Goal: Task Accomplishment & Management: Use online tool/utility

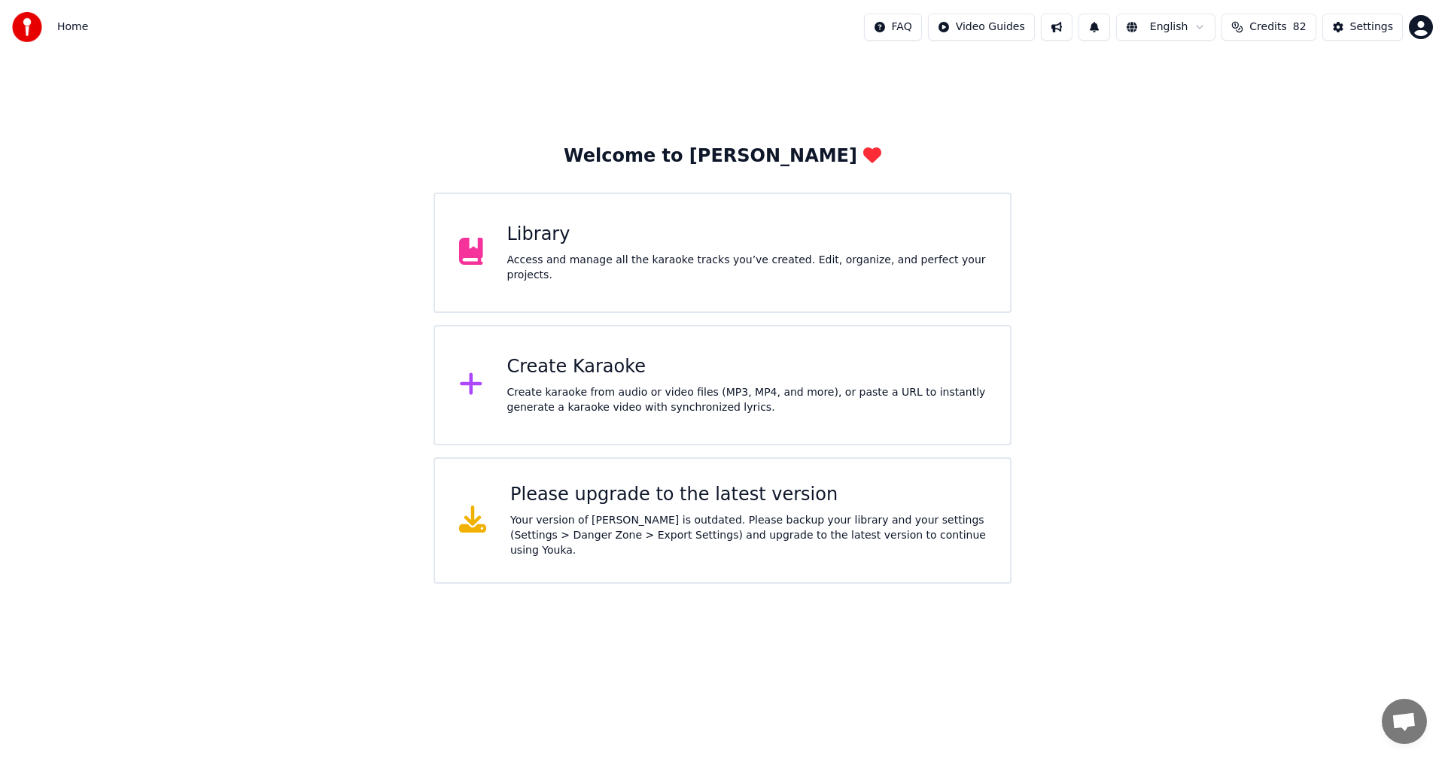
click at [548, 373] on div "Create Karaoke" at bounding box center [746, 367] width 479 height 24
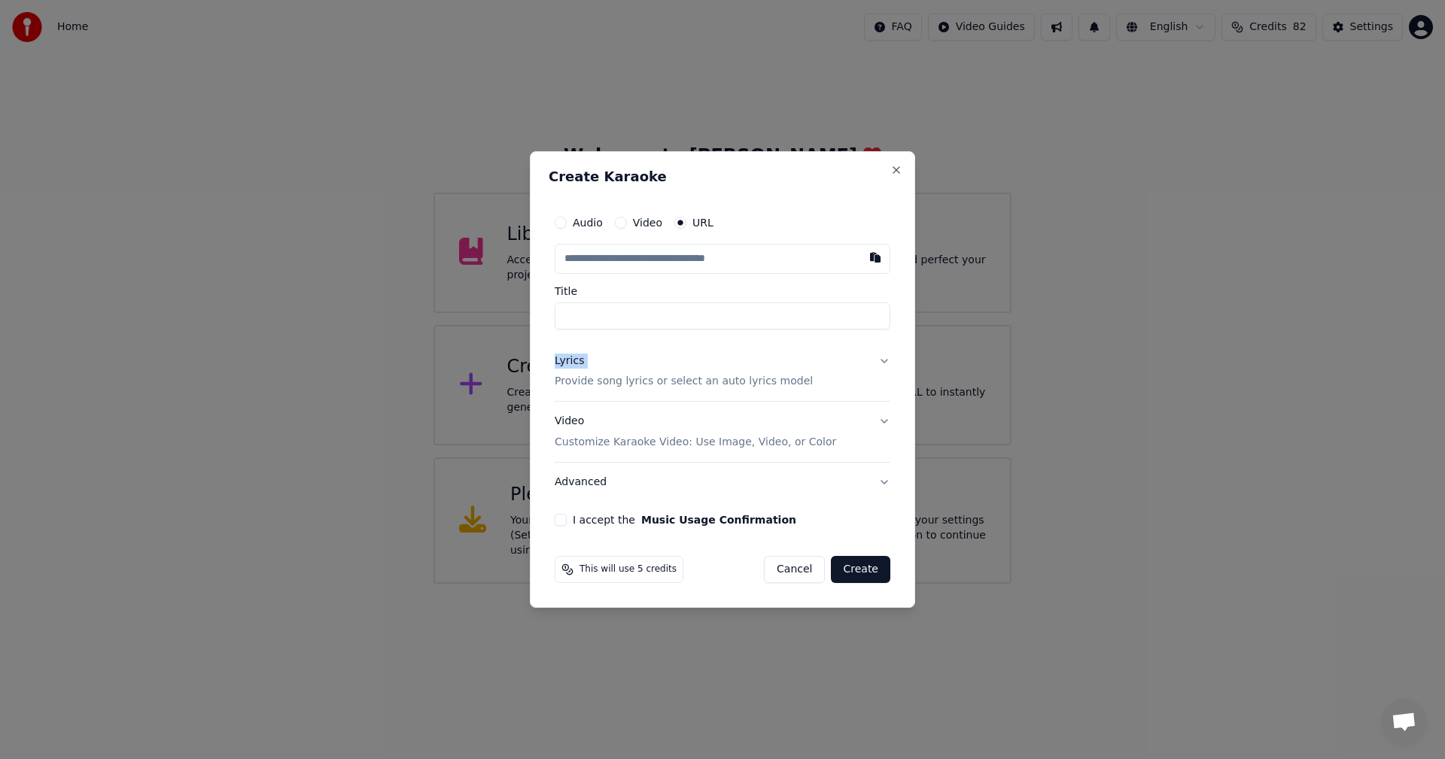
drag, startPoint x: 548, startPoint y: 373, endPoint x: 667, endPoint y: 278, distance: 152.0
click at [667, 278] on div "Create Karaoke Audio Video URL Title Lyrics Provide song lyrics or select an au…" at bounding box center [722, 379] width 385 height 457
click at [870, 259] on button "button" at bounding box center [875, 257] width 30 height 27
type input "**********"
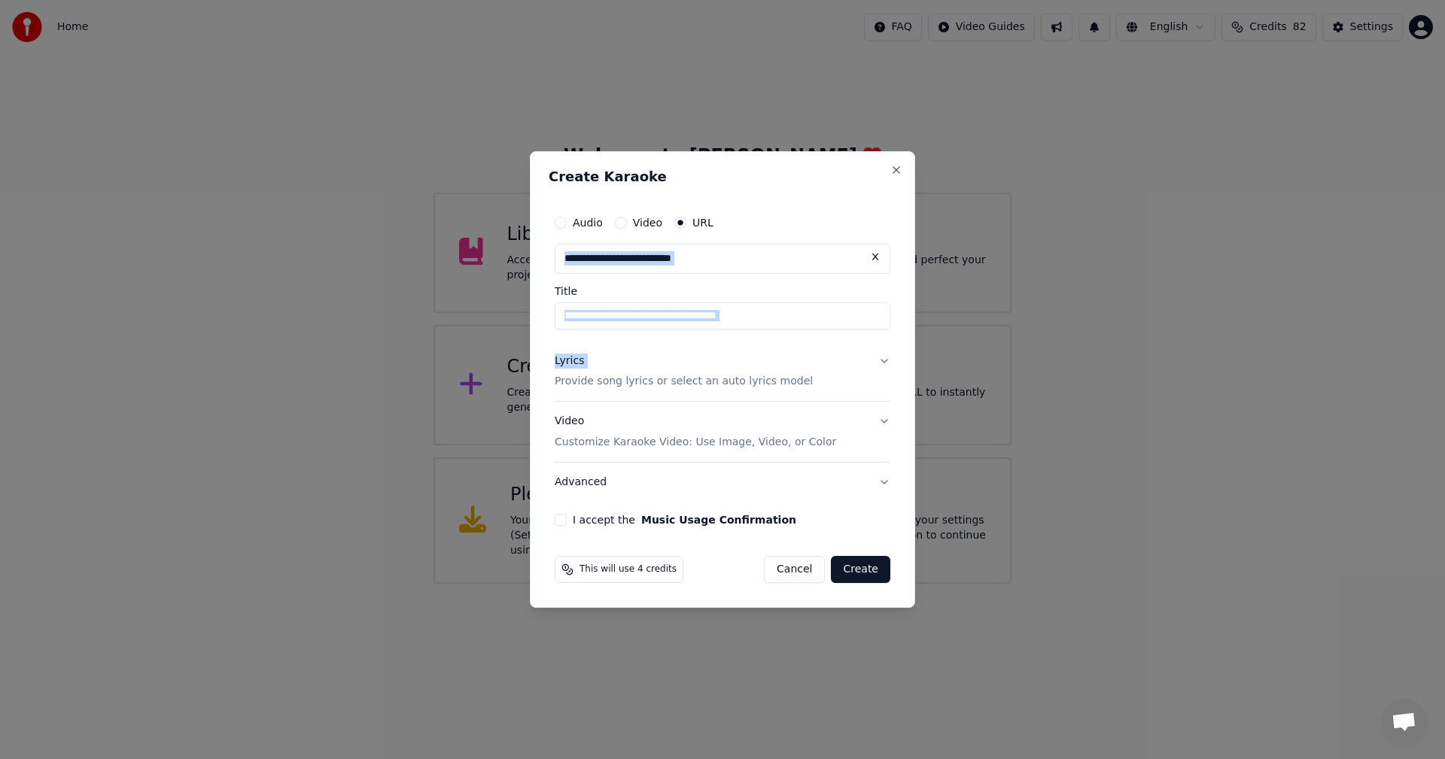
click at [885, 423] on button "Video Customize Karaoke Video: Use Image, Video, or Color" at bounding box center [722, 433] width 336 height 60
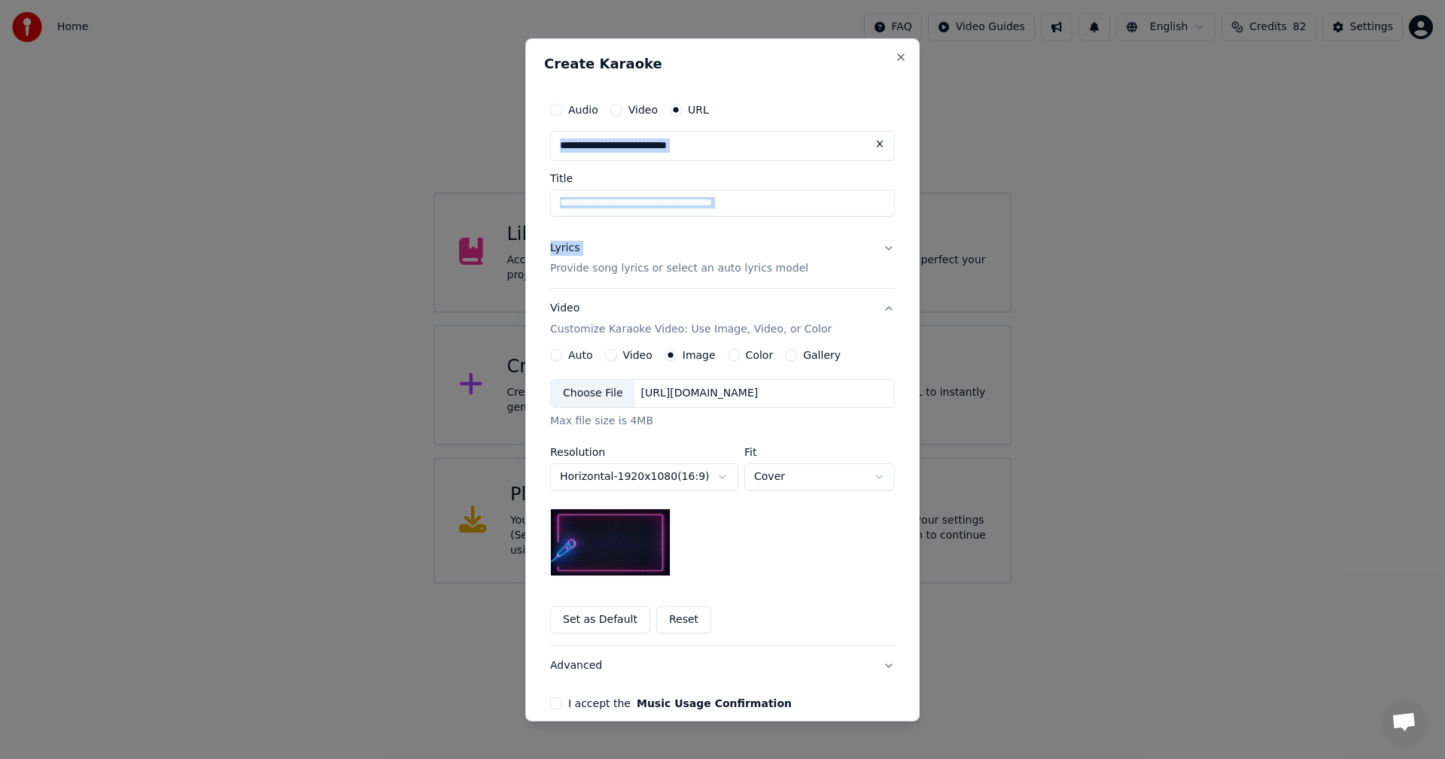
click at [587, 619] on button "Set as Default" at bounding box center [600, 619] width 100 height 27
click at [883, 248] on button "Lyrics Provide song lyrics or select an auto lyrics model" at bounding box center [722, 258] width 345 height 60
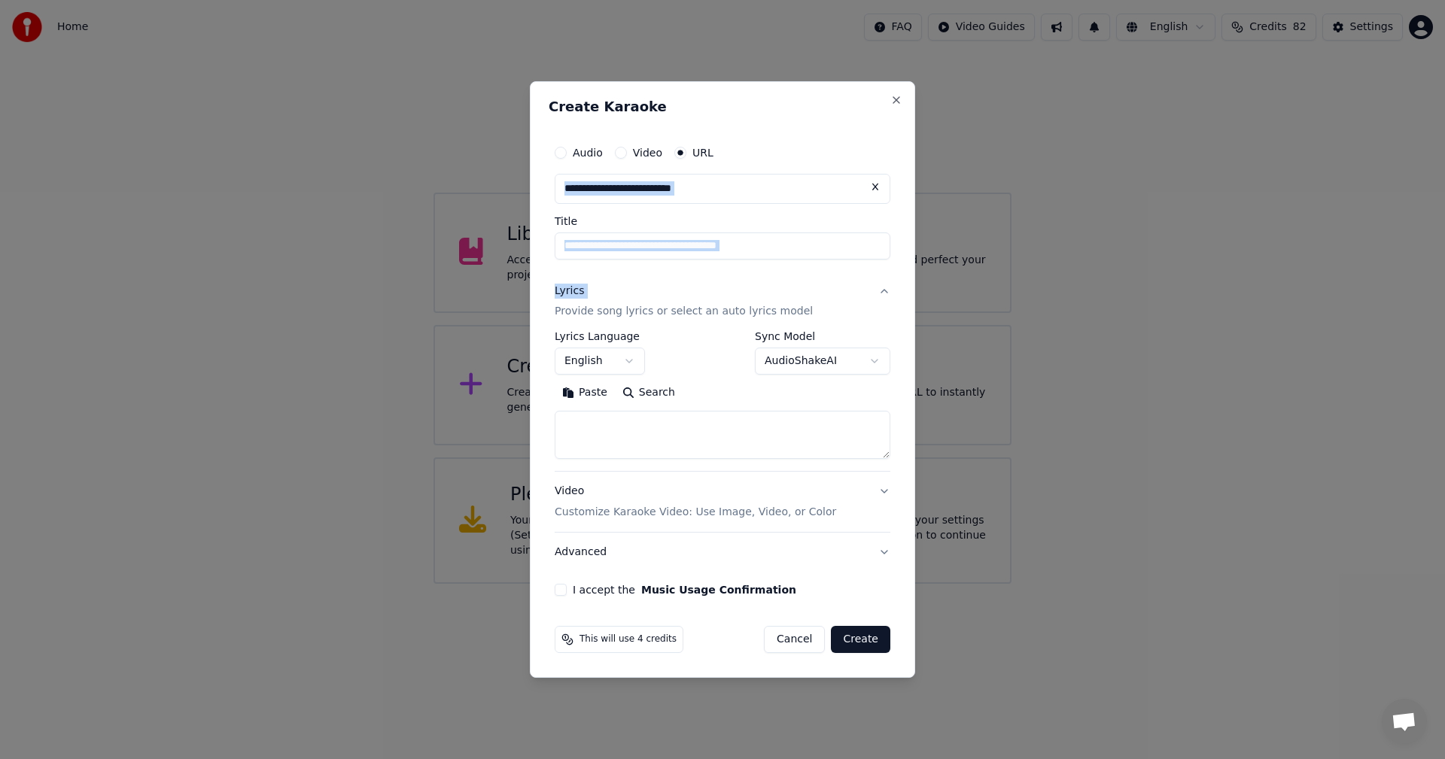
click at [873, 360] on body "**********" at bounding box center [722, 292] width 1445 height 584
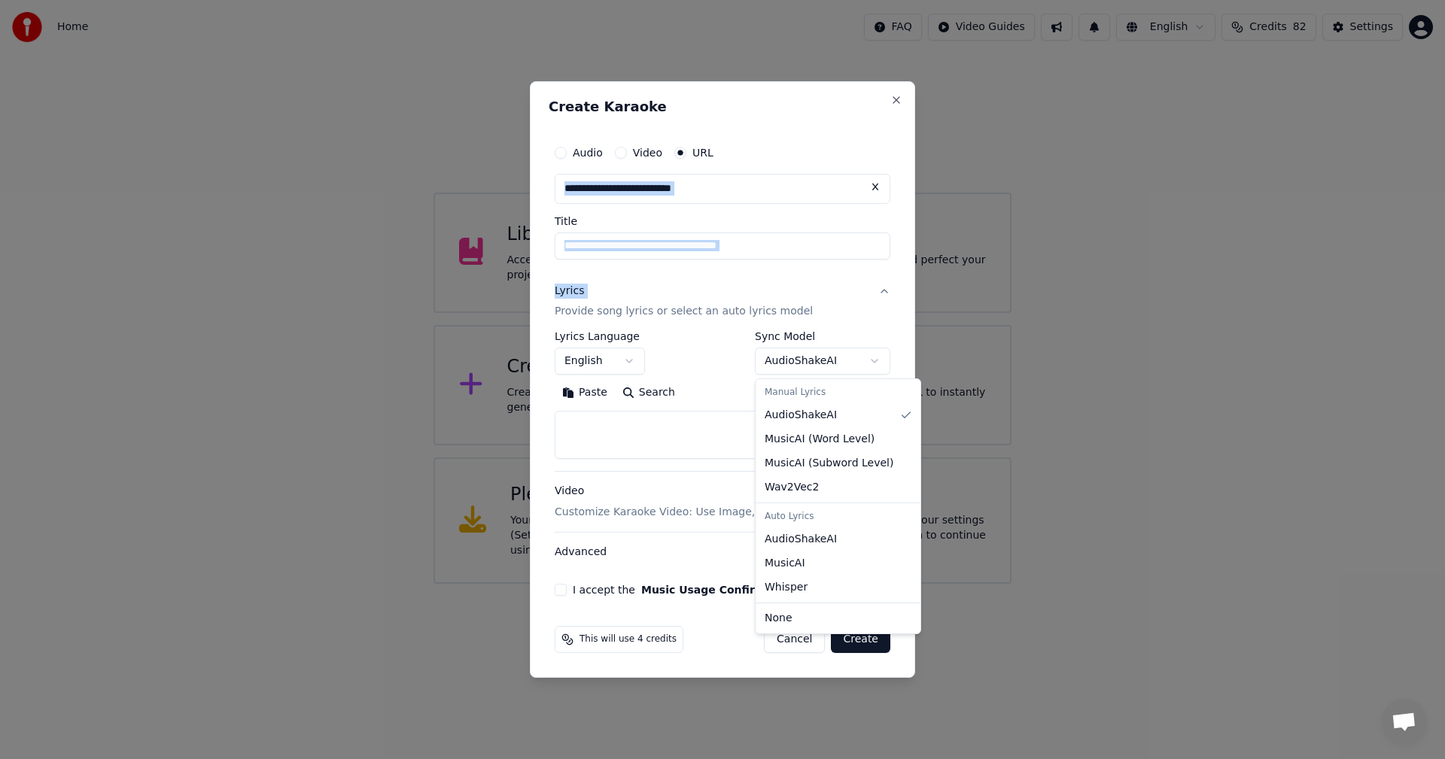
select select "**********"
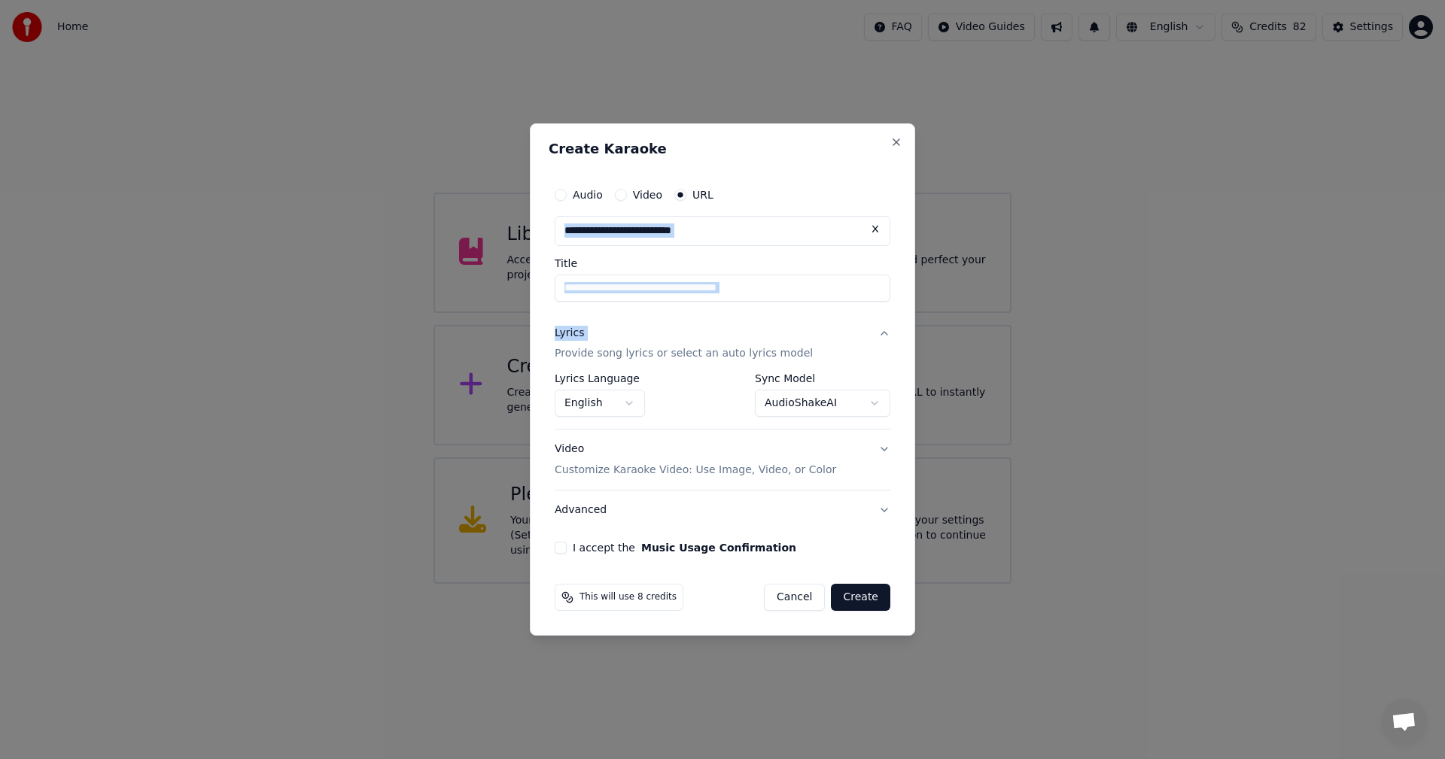
click at [560, 548] on button "I accept the Music Usage Confirmation" at bounding box center [560, 548] width 12 height 12
click at [848, 592] on button "Create" at bounding box center [860, 597] width 59 height 27
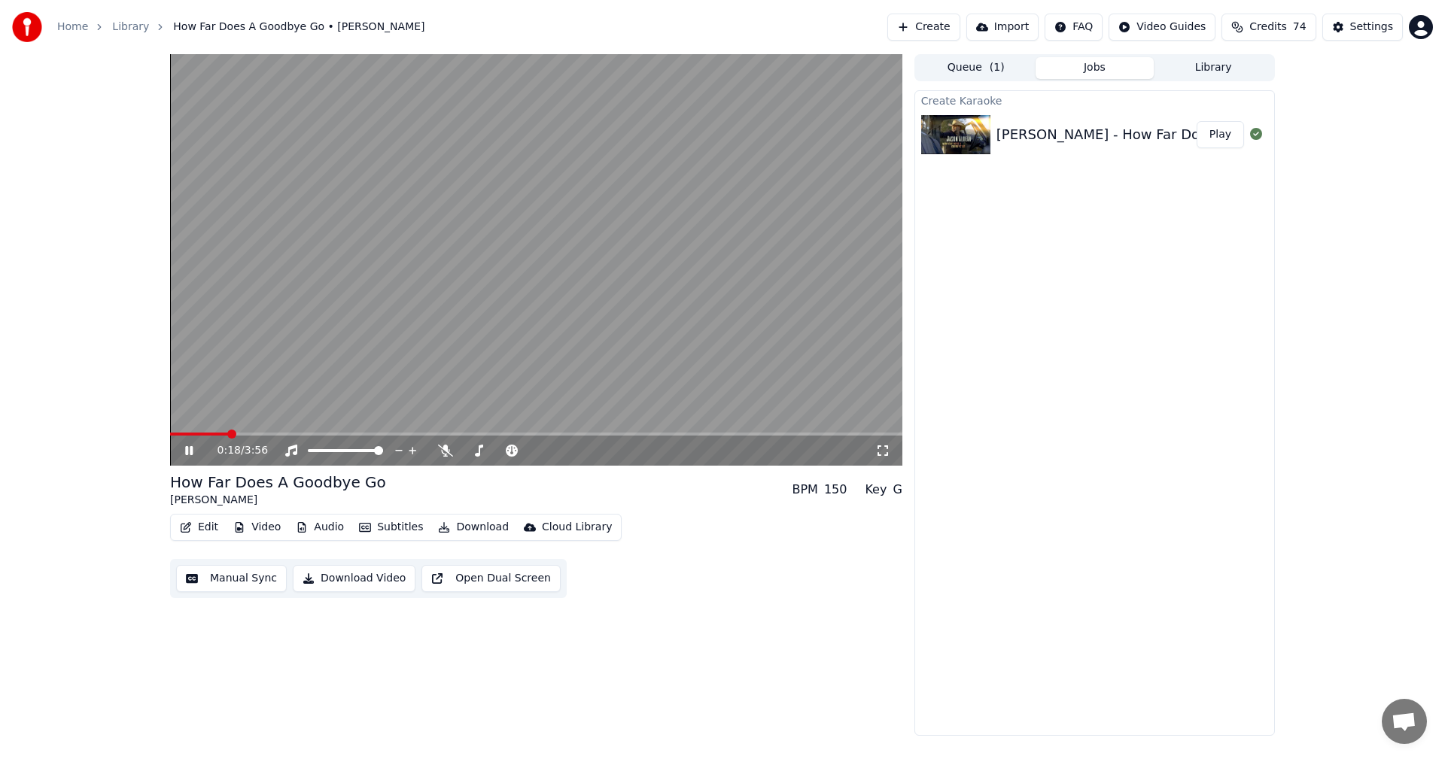
click at [172, 434] on span at bounding box center [199, 434] width 58 height 3
click at [444, 452] on icon at bounding box center [445, 451] width 15 height 12
click at [172, 436] on span at bounding box center [171, 434] width 3 height 3
click at [169, 433] on div "0:02 / 3:56 How Far Does A Goodbye Go [PERSON_NAME] BPM 150 Key G Edit Video Au…" at bounding box center [722, 395] width 1129 height 682
click at [170, 433] on span at bounding box center [170, 434] width 0 height 3
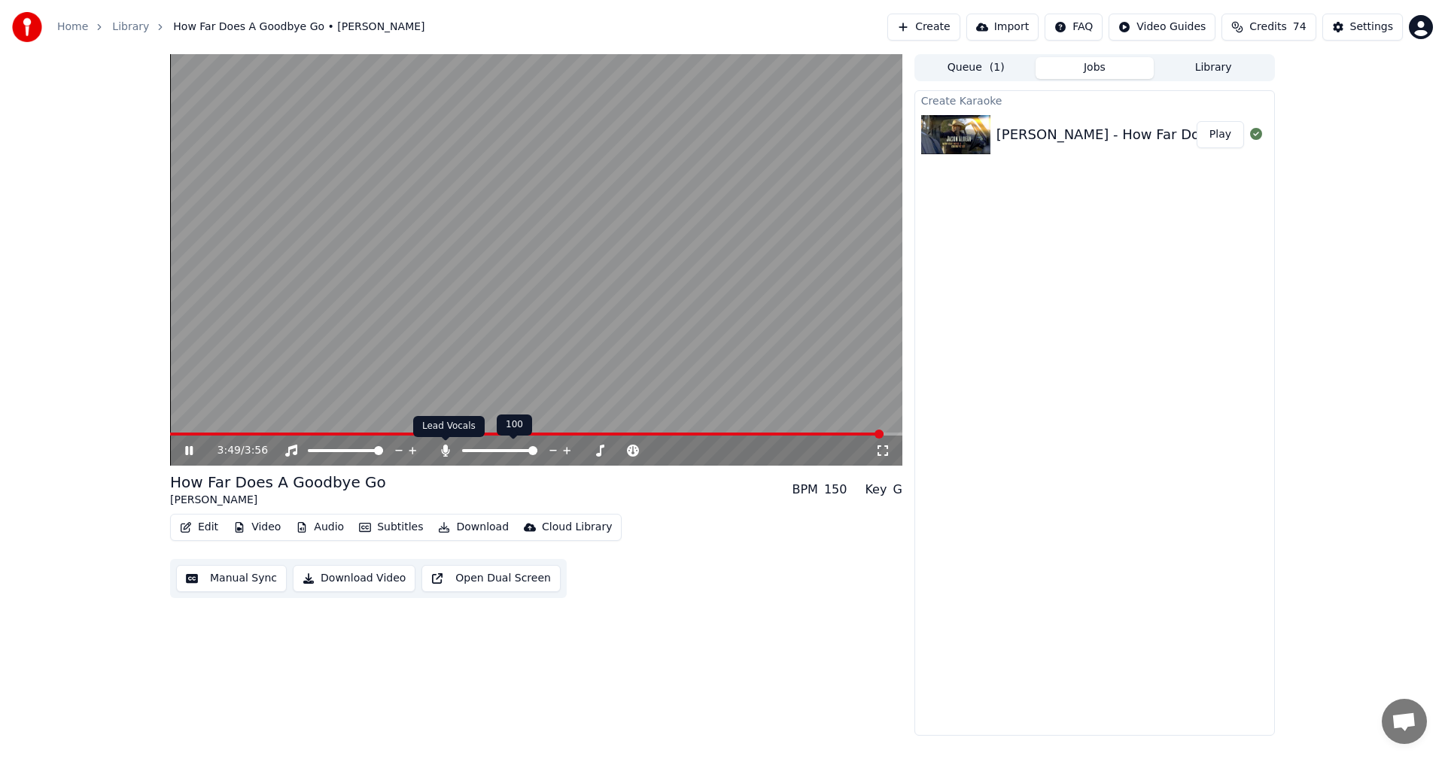
click at [444, 449] on icon at bounding box center [445, 451] width 8 height 12
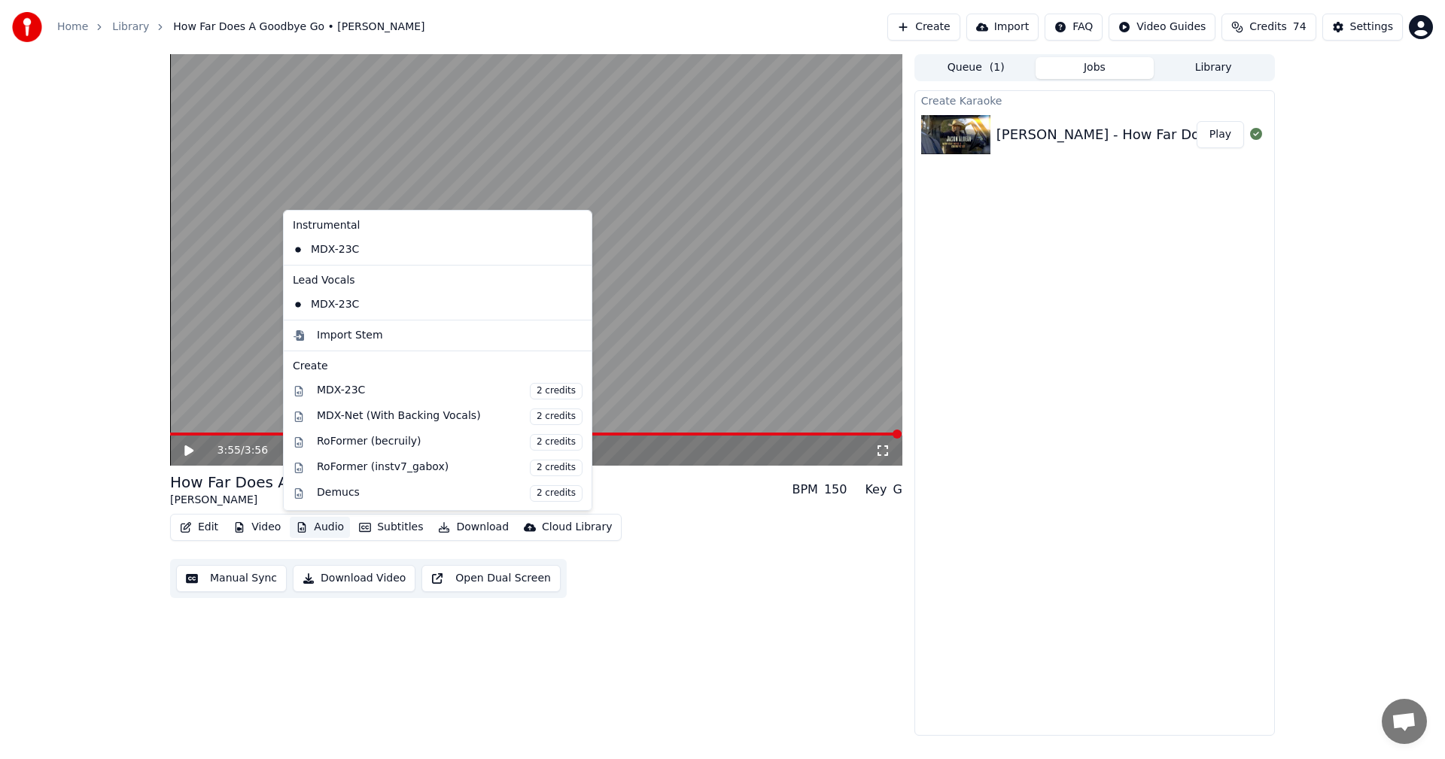
click at [321, 528] on button "Audio" at bounding box center [320, 527] width 60 height 21
click at [375, 417] on div "MDX-Net (With Backing Vocals) 2 credits" at bounding box center [450, 417] width 266 height 17
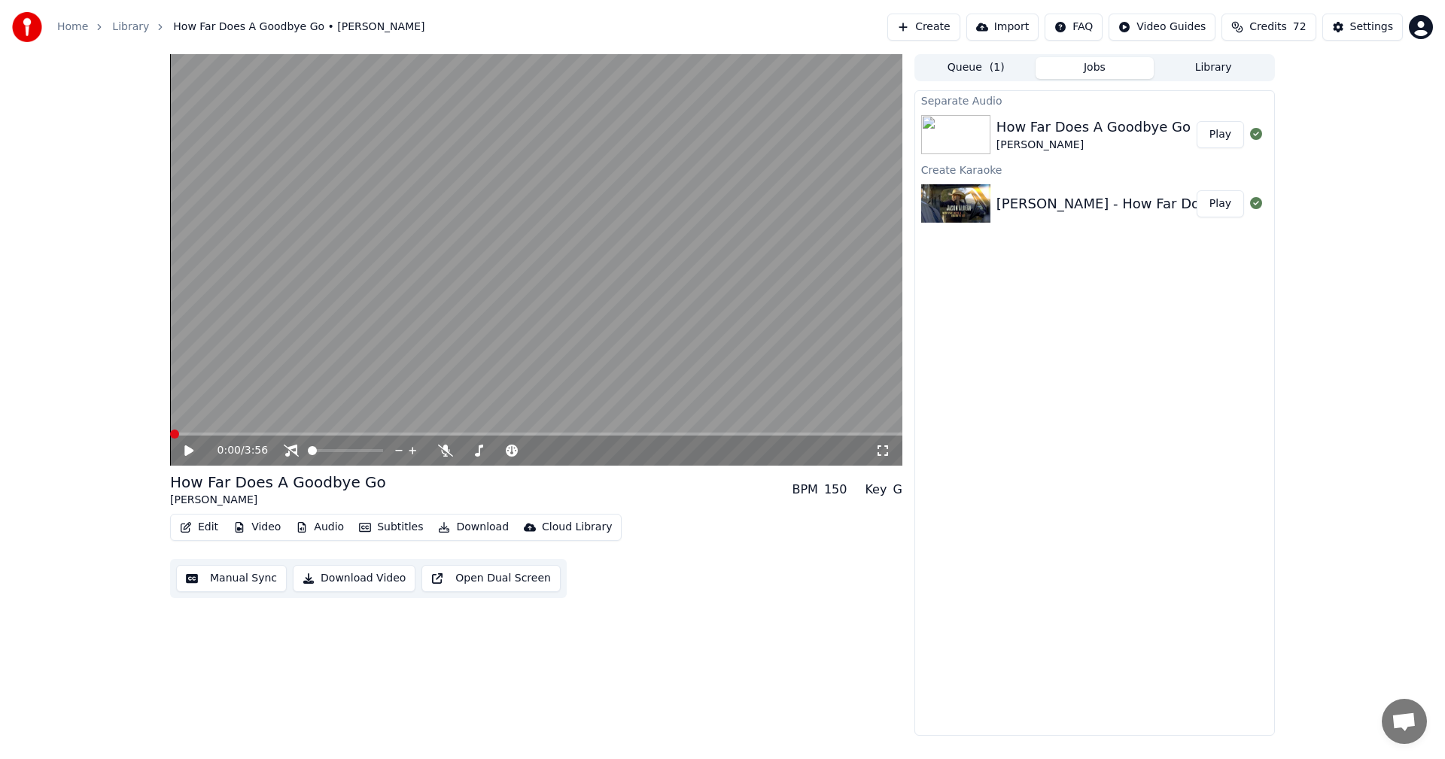
click at [1214, 129] on button "Play" at bounding box center [1219, 134] width 47 height 27
click at [293, 448] on icon at bounding box center [291, 451] width 15 height 12
click at [172, 432] on video at bounding box center [536, 260] width 732 height 412
click at [170, 433] on span at bounding box center [170, 434] width 0 height 3
click at [186, 448] on icon at bounding box center [188, 450] width 9 height 11
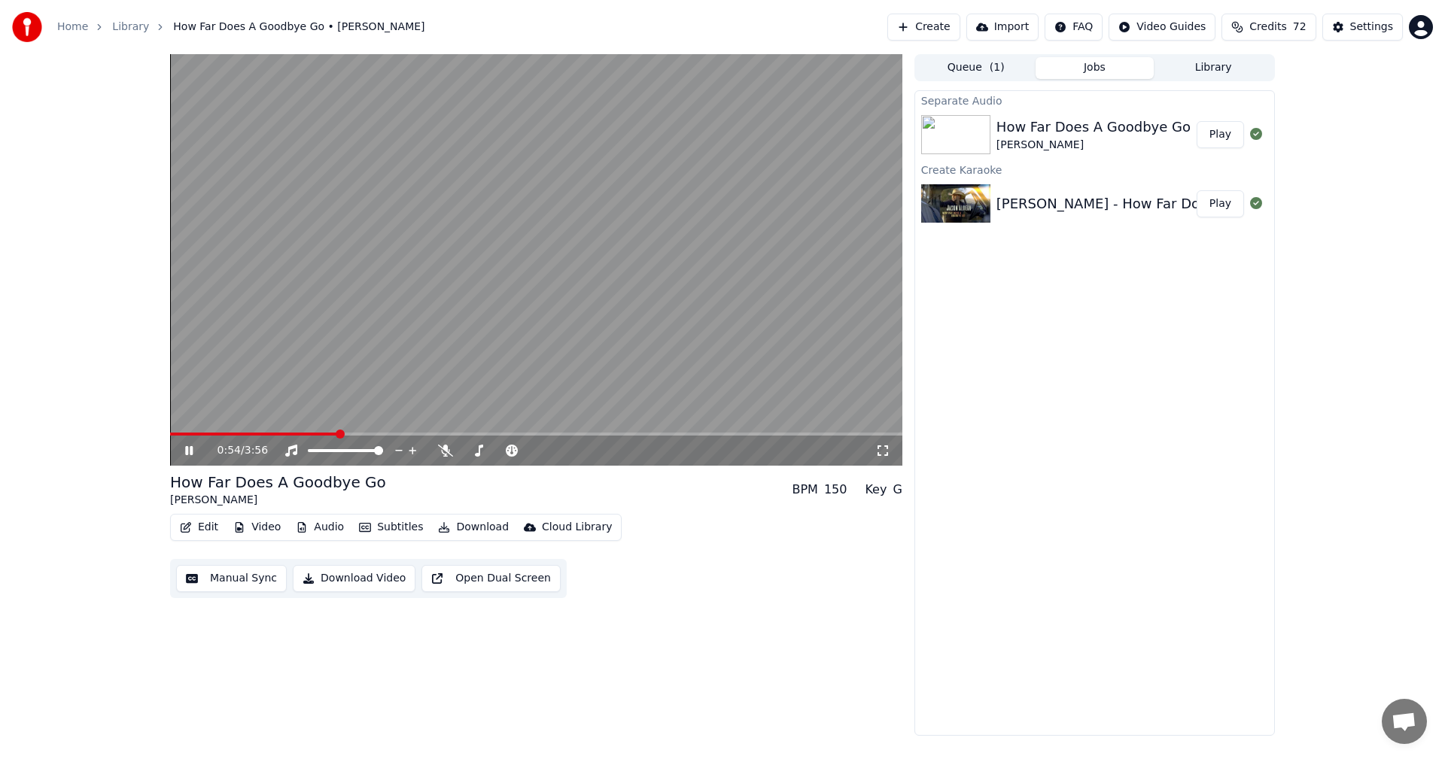
click at [182, 447] on icon at bounding box center [199, 451] width 35 height 12
click at [1220, 127] on button "Play" at bounding box center [1219, 134] width 47 height 27
click at [464, 525] on button "Download" at bounding box center [473, 527] width 83 height 21
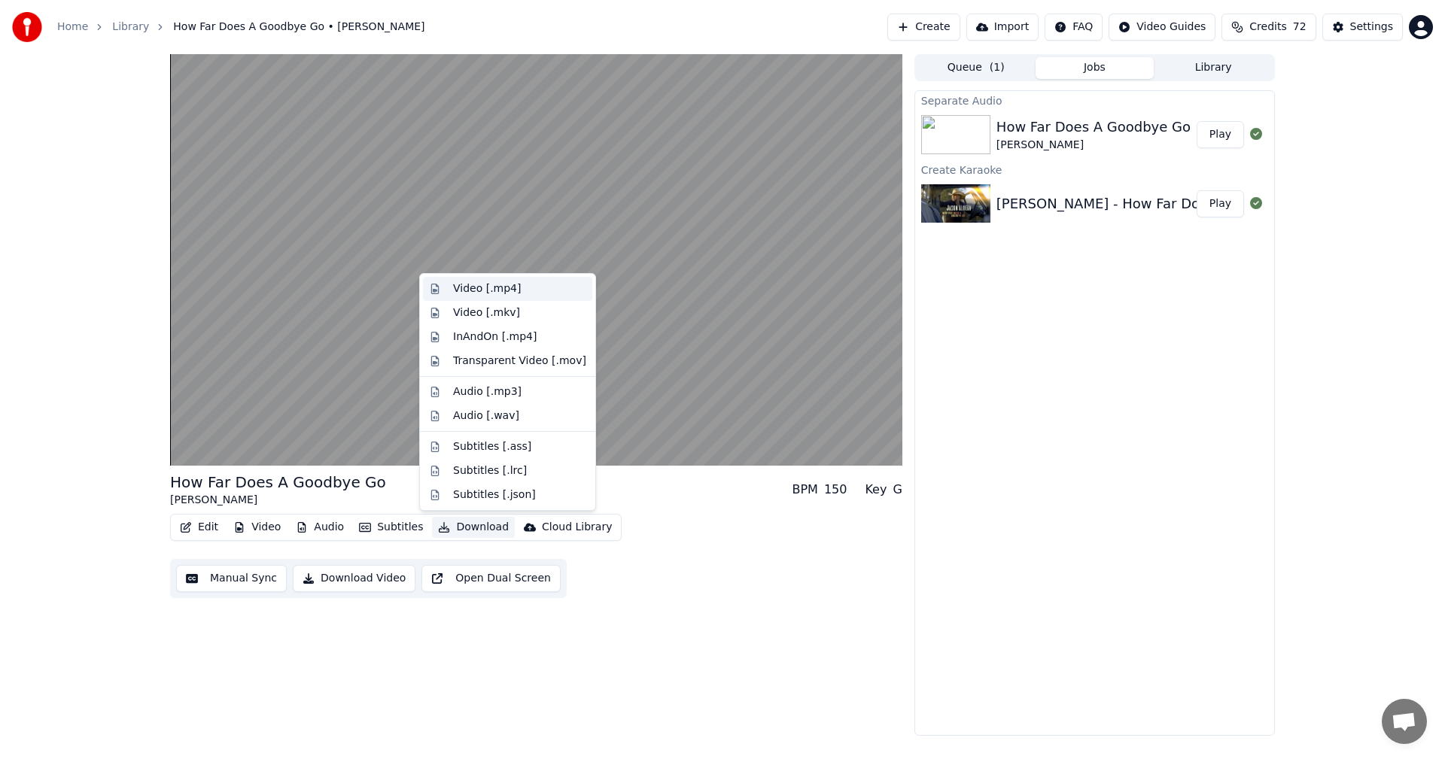
click at [488, 287] on div "Video [.mp4]" at bounding box center [487, 288] width 68 height 15
